Goal: Task Accomplishment & Management: Use online tool/utility

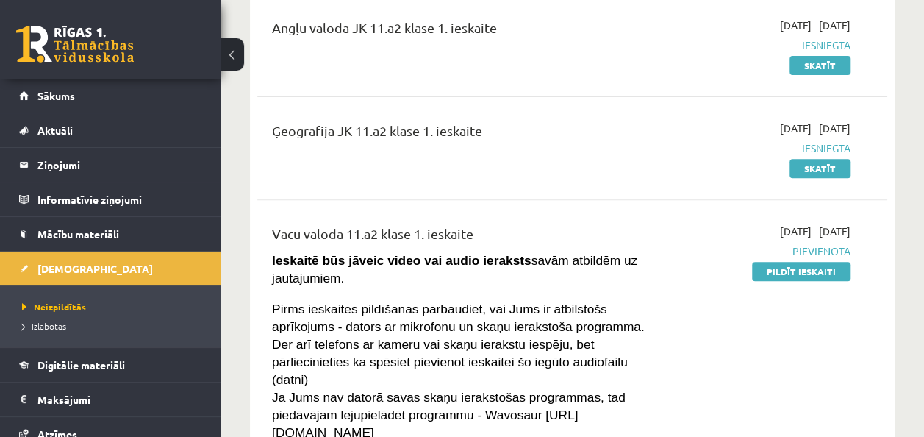
scroll to position [149, 0]
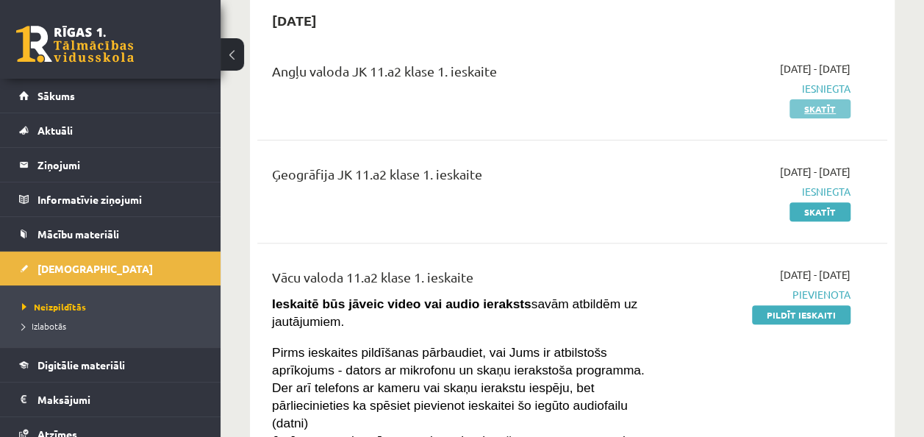
click at [818, 109] on link "Skatīt" at bounding box center [819, 108] width 61 height 19
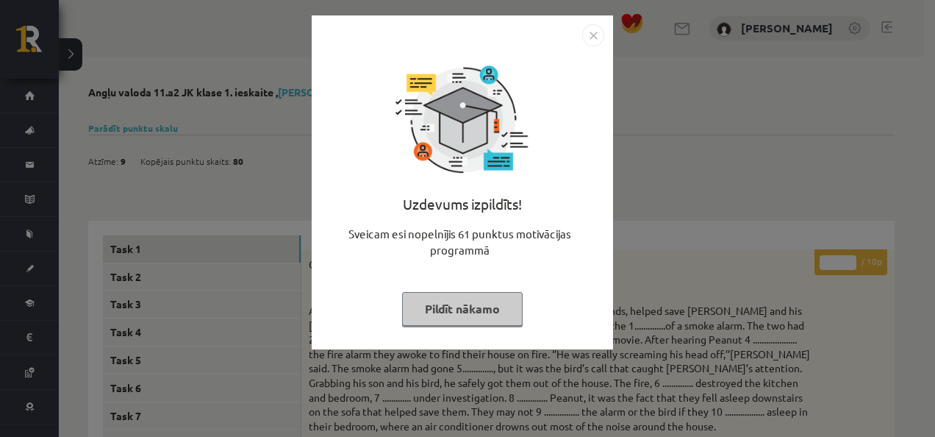
click at [493, 305] on button "Pildīt nākamo" at bounding box center [462, 309] width 121 height 34
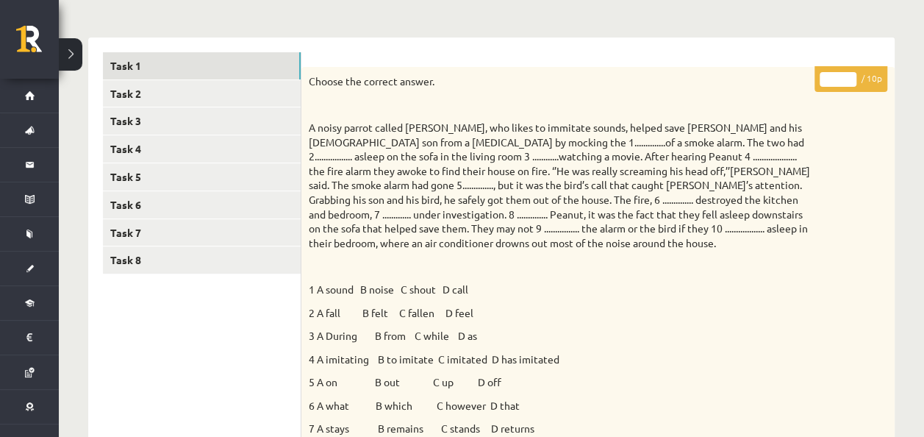
scroll to position [184, 0]
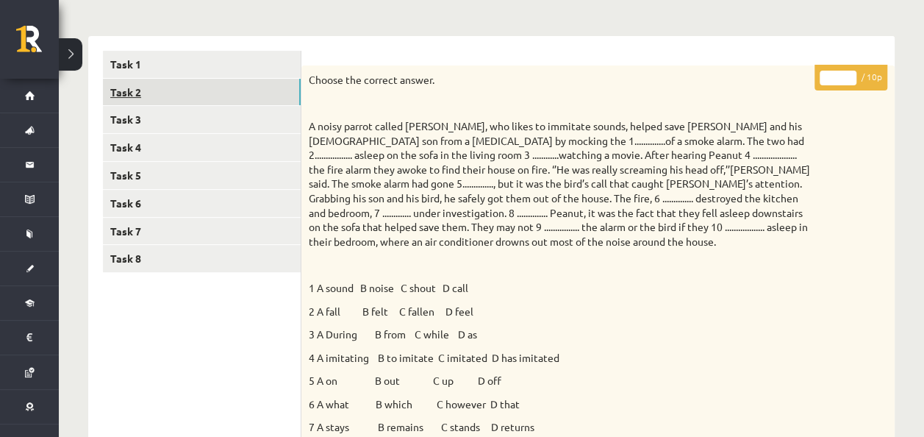
click at [122, 92] on link "Task 2" at bounding box center [202, 92] width 198 height 27
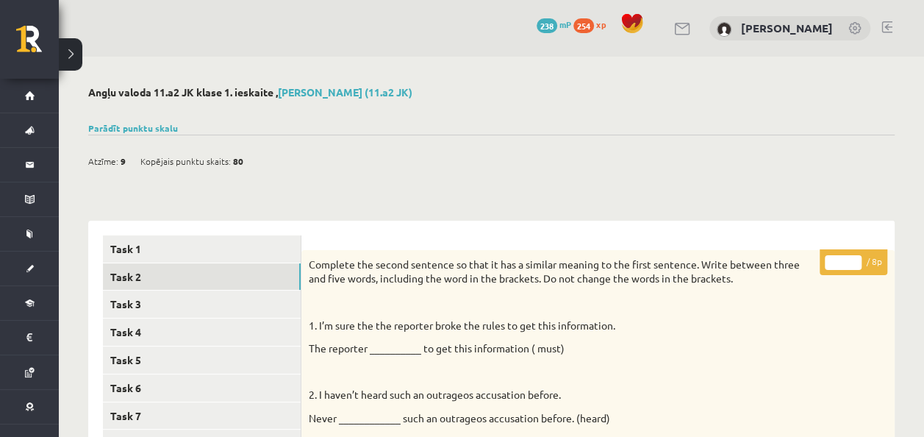
scroll to position [94, 0]
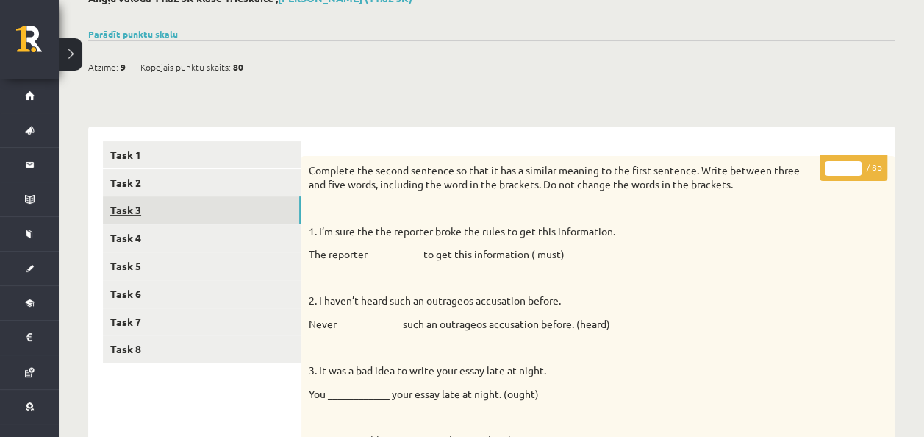
click at [119, 217] on link "Task 3" at bounding box center [202, 209] width 198 height 27
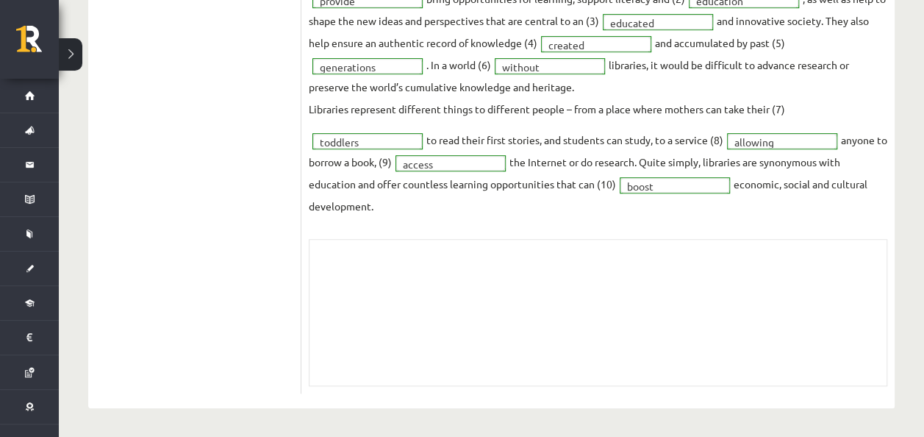
scroll to position [0, 0]
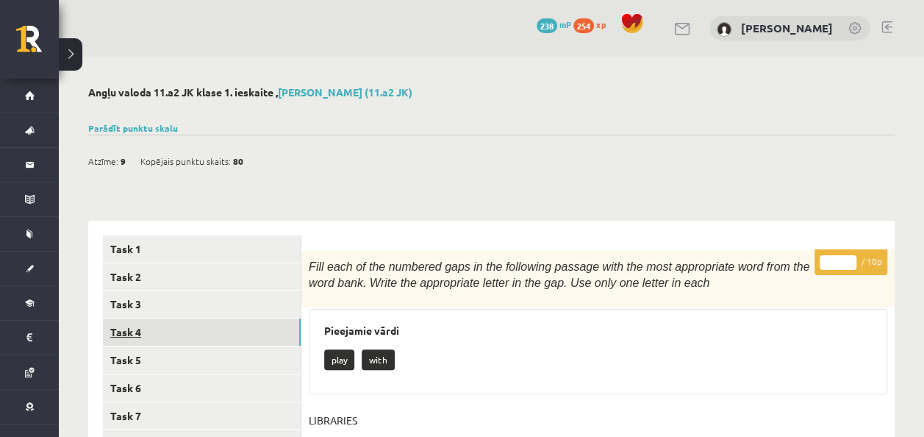
click at [134, 334] on link "Task 4" at bounding box center [202, 331] width 198 height 27
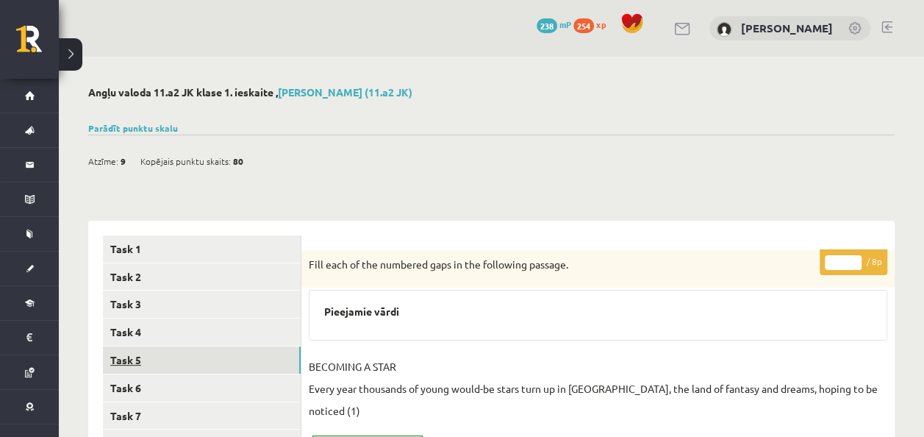
click at [134, 359] on link "Task 5" at bounding box center [202, 359] width 198 height 27
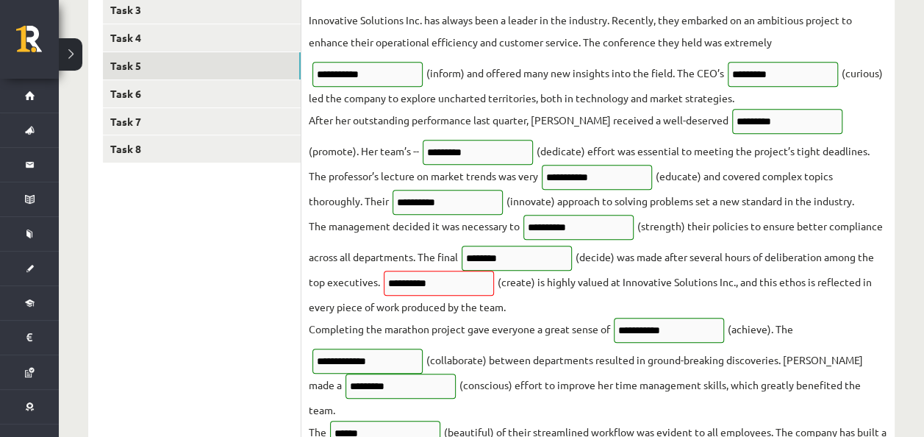
scroll to position [290, 0]
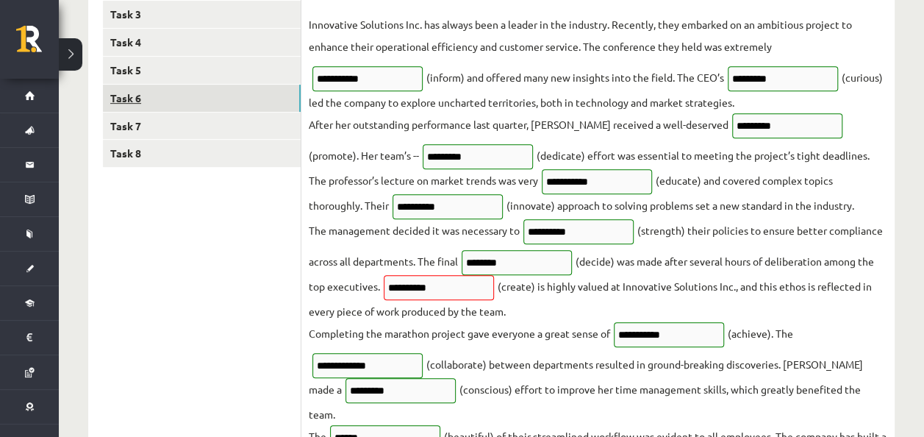
click at [132, 97] on link "Task 6" at bounding box center [202, 98] width 198 height 27
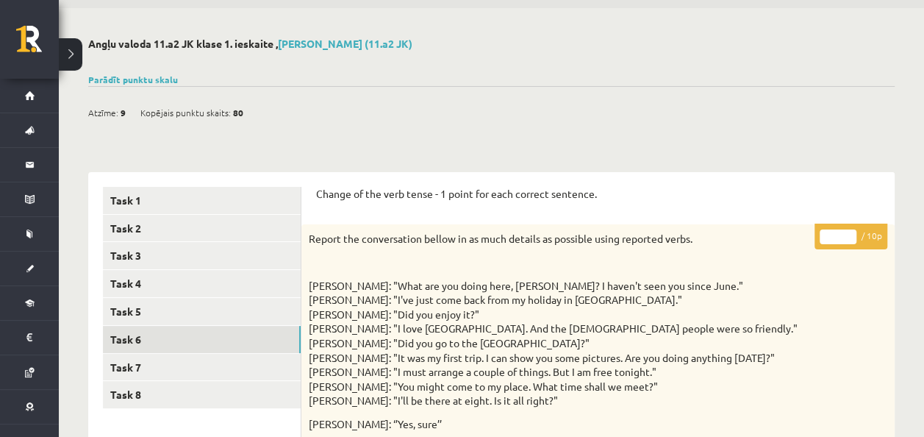
scroll to position [58, 0]
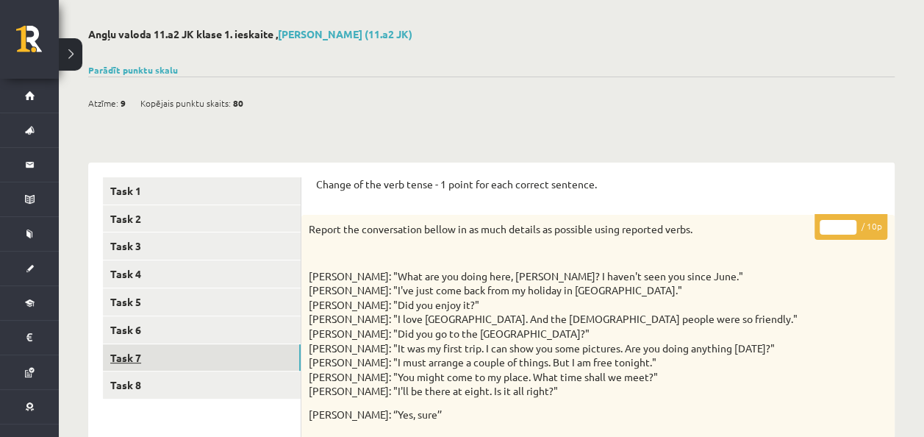
click at [132, 345] on link "Task 7" at bounding box center [202, 357] width 198 height 27
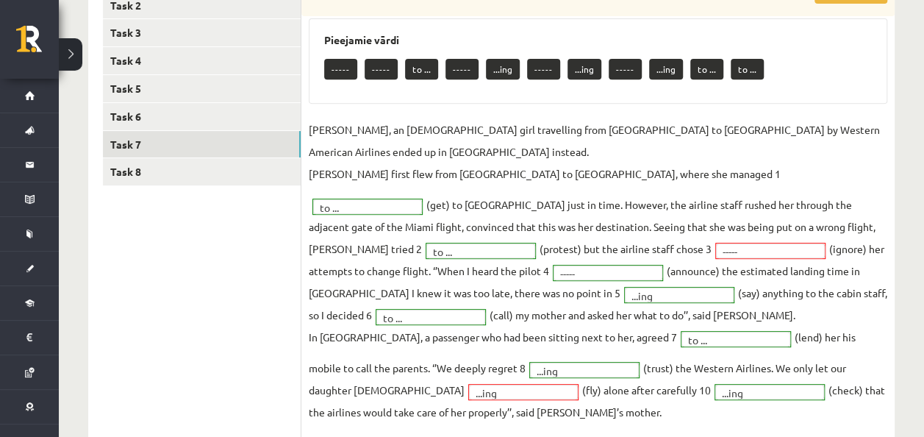
scroll to position [273, 0]
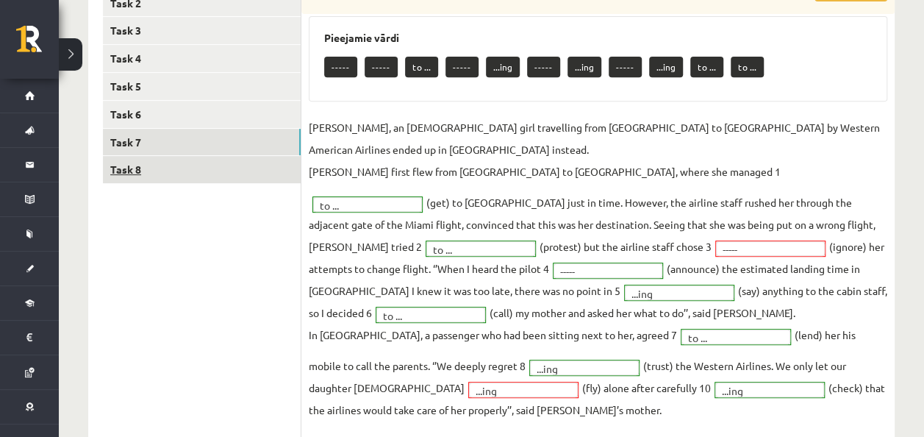
click at [121, 168] on link "Task 8" at bounding box center [202, 169] width 198 height 27
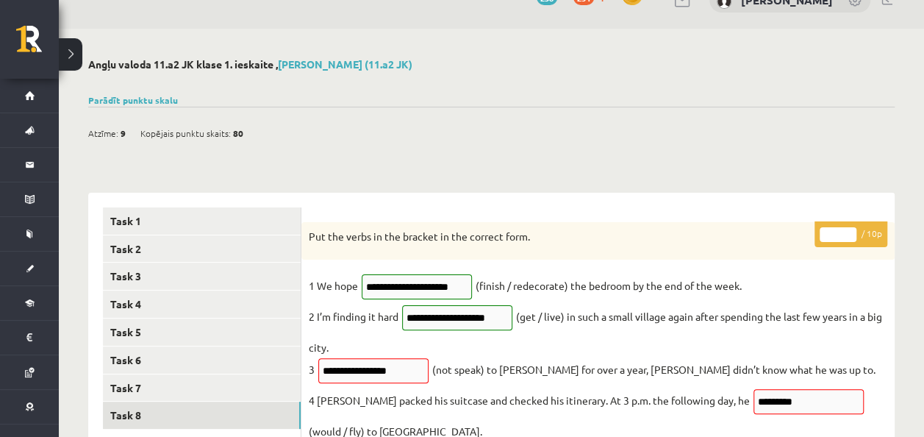
scroll to position [0, 0]
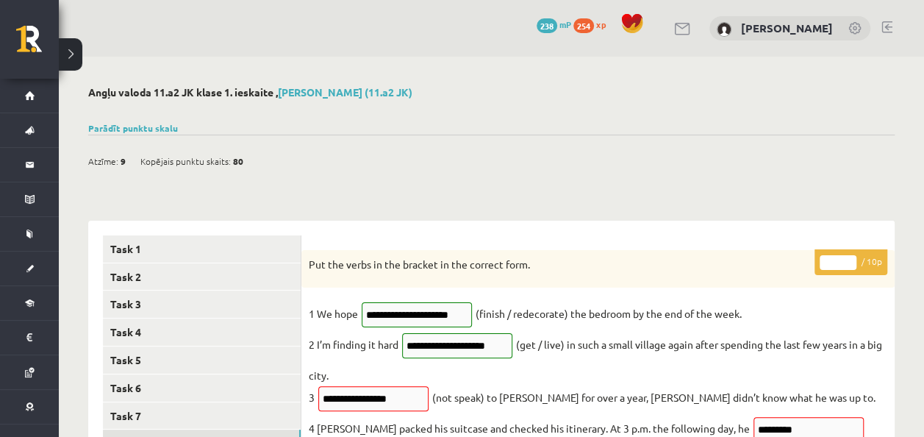
click at [233, 159] on span "80" at bounding box center [238, 161] width 10 height 22
click at [132, 127] on link "Parādīt punktu skalu" at bounding box center [133, 128] width 90 height 12
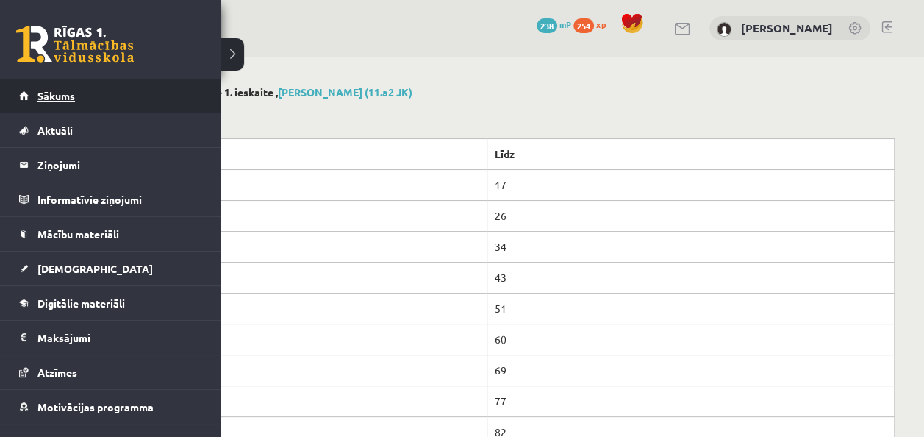
click at [64, 96] on span "Sākums" at bounding box center [55, 95] width 37 height 13
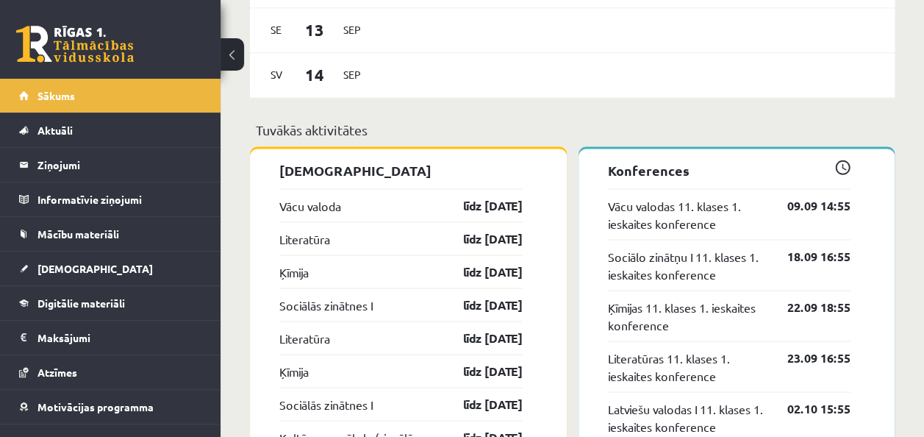
scroll to position [1205, 0]
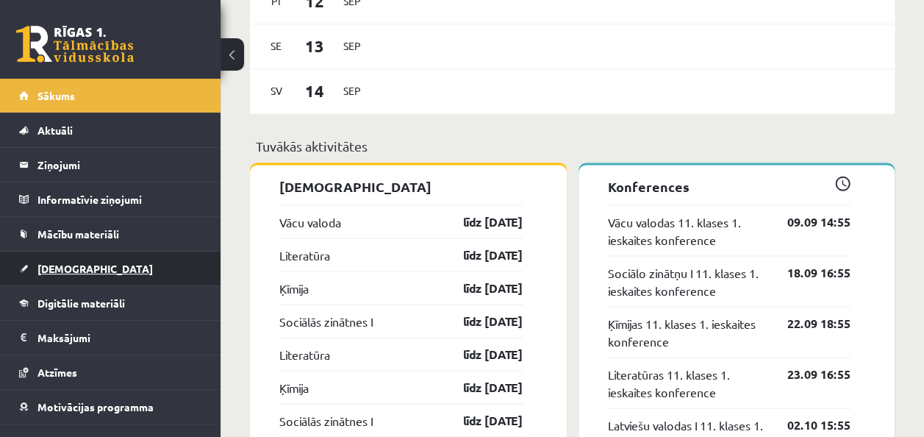
click at [75, 275] on link "[DEMOGRAPHIC_DATA]" at bounding box center [110, 268] width 183 height 34
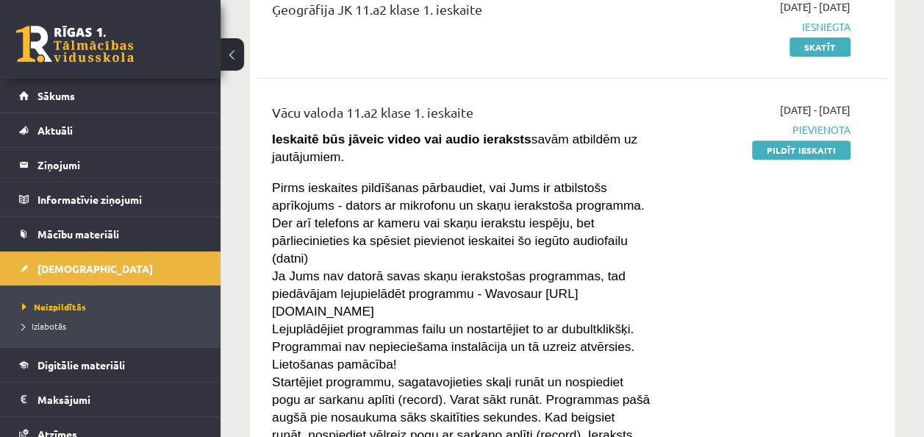
scroll to position [208, 0]
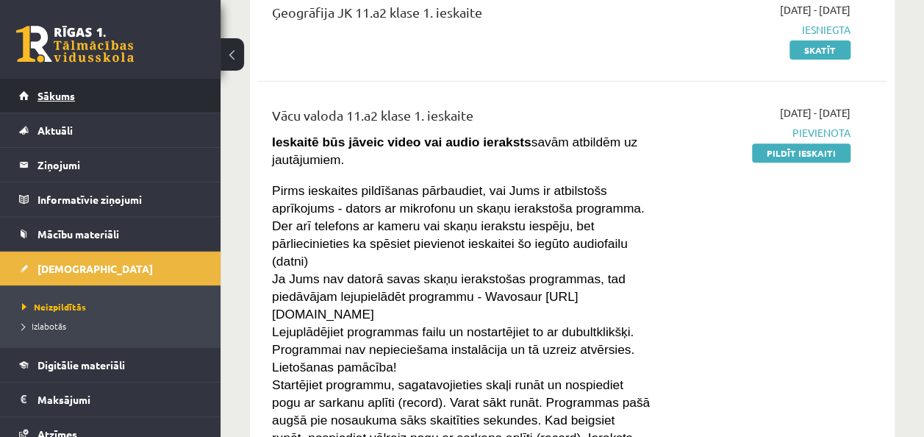
click at [57, 102] on link "Sākums" at bounding box center [110, 96] width 183 height 34
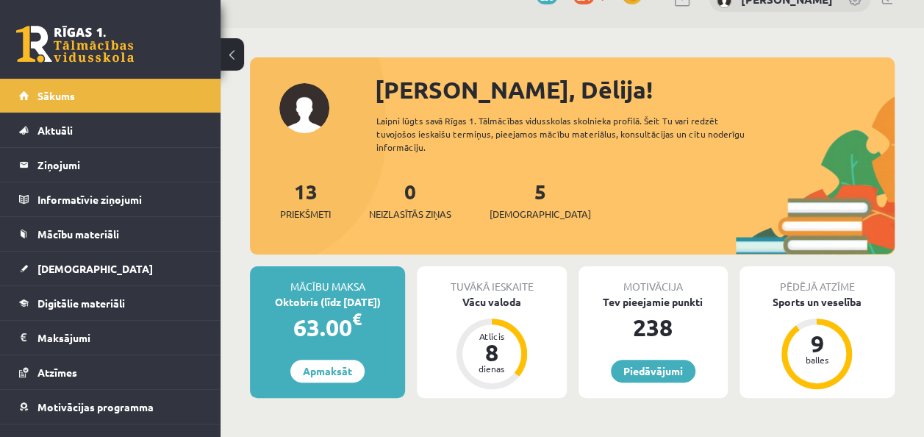
scroll to position [27, 0]
